Goal: Information Seeking & Learning: Find specific fact

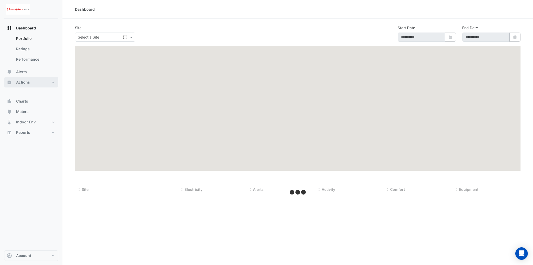
click at [28, 84] on span "Actions" at bounding box center [23, 82] width 14 height 5
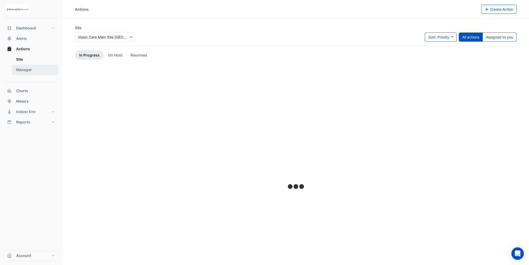
click at [29, 73] on link "Manager" at bounding box center [35, 70] width 46 height 10
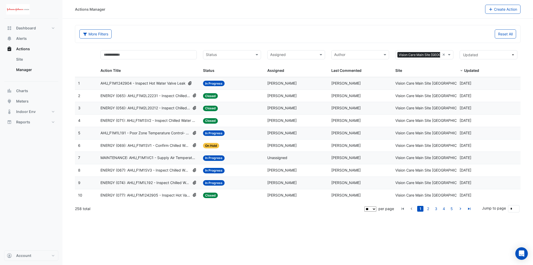
click at [243, 57] on input "text" at bounding box center [229, 55] width 46 height 6
click at [223, 91] on div "Closed" at bounding box center [231, 89] width 57 height 8
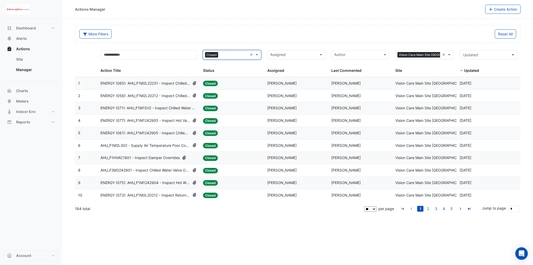
click at [158, 119] on span "ENERGY (077): AHU_F1M1242905 - Inspect Hot Valve Leakage" at bounding box center [146, 121] width 90 height 6
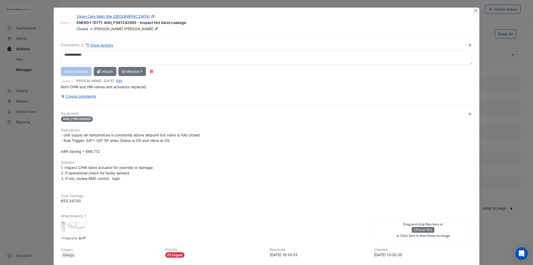
click at [151, 16] on icon at bounding box center [153, 17] width 5 height 4
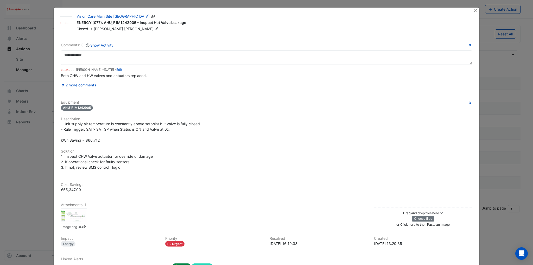
click at [151, 16] on icon at bounding box center [153, 17] width 5 height 4
click at [84, 84] on button "2 more comments" at bounding box center [79, 84] width 36 height 9
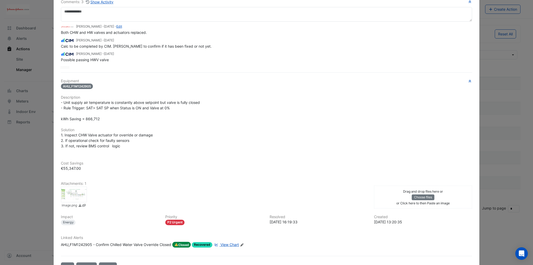
scroll to position [52, 0]
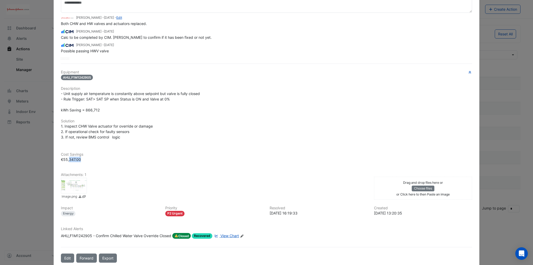
drag, startPoint x: 62, startPoint y: 158, endPoint x: 72, endPoint y: 158, distance: 10.4
click at [72, 158] on span "€55,347.00" at bounding box center [71, 159] width 20 height 4
copy span "55,347"
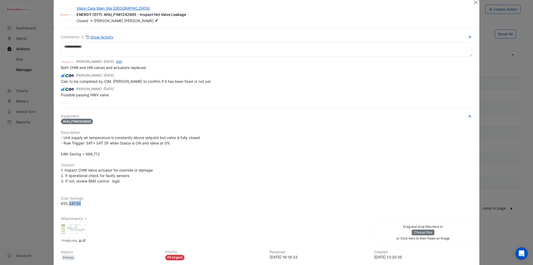
scroll to position [0, 0]
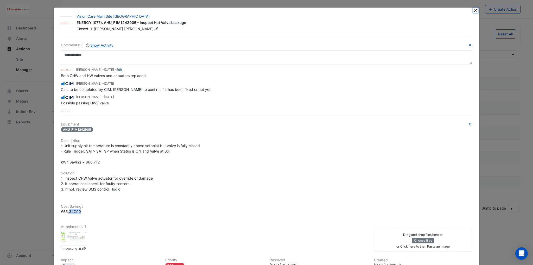
click at [475, 11] on button "Close" at bounding box center [475, 10] width 5 height 5
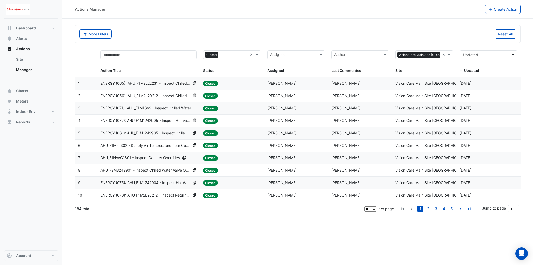
click at [154, 120] on span "ENERGY (077): AHU_F1M1242905 - Inspect Hot Valve Leakage" at bounding box center [146, 121] width 90 height 6
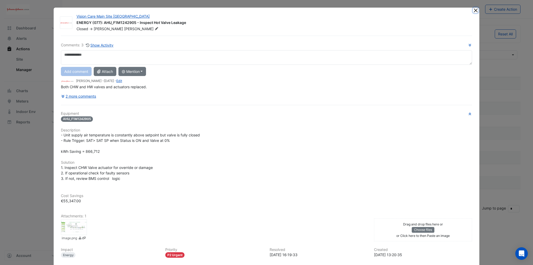
click at [474, 12] on button "Close" at bounding box center [475, 10] width 5 height 5
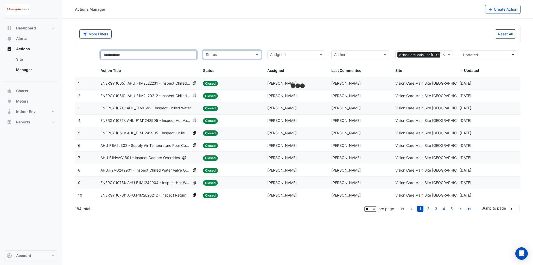
click at [155, 57] on input "text" at bounding box center [149, 54] width 96 height 9
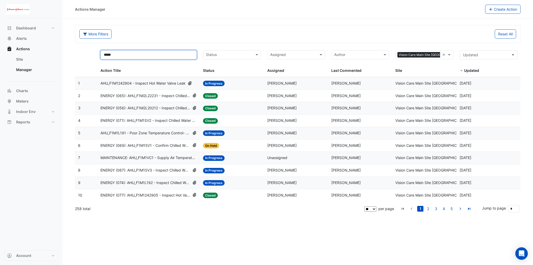
type input "*****"
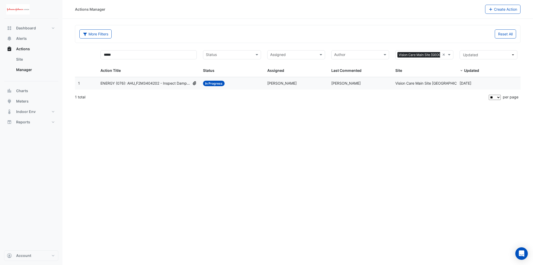
click at [152, 84] on span "ENERGY (076): AHU_F2M3404202 - Inspect Damper Control" at bounding box center [146, 83] width 90 height 6
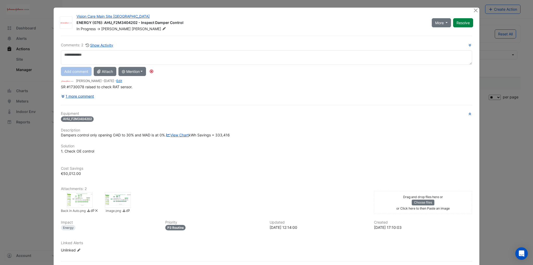
drag, startPoint x: 85, startPoint y: 96, endPoint x: 83, endPoint y: 96, distance: 2.6
click at [83, 96] on button "1 more comment" at bounding box center [78, 96] width 34 height 9
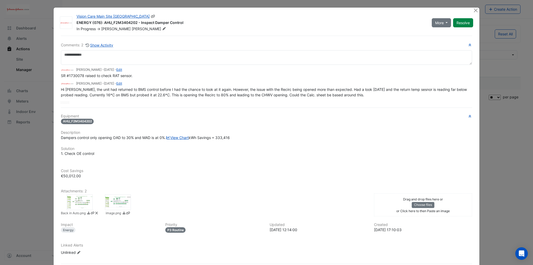
click at [151, 16] on icon at bounding box center [153, 17] width 5 height 4
click at [286, 23] on button "Close" at bounding box center [286, 23] width 12 height 14
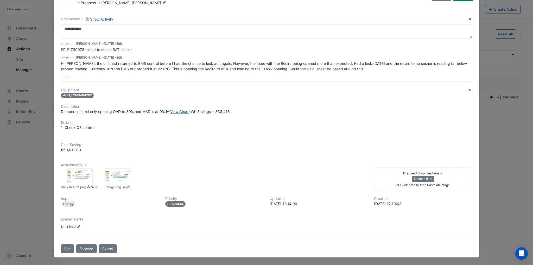
scroll to position [46, 0]
click at [528, 189] on ngb-modal-window "Vision Care Main Site [GEOGRAPHIC_DATA] ENERGY (076): AHU_F2M3404202 - Inspect …" at bounding box center [266, 132] width 533 height 265
drag, startPoint x: 61, startPoint y: 150, endPoint x: 72, endPoint y: 150, distance: 10.7
click at [72, 150] on span "€50,012.00" at bounding box center [71, 150] width 20 height 4
copy span "50,012"
